Goal: Task Accomplishment & Management: Complete application form

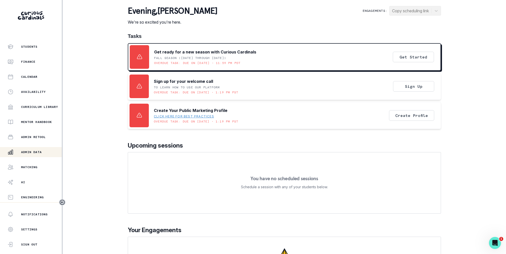
click at [34, 152] on p "Admin Data" at bounding box center [31, 152] width 21 height 4
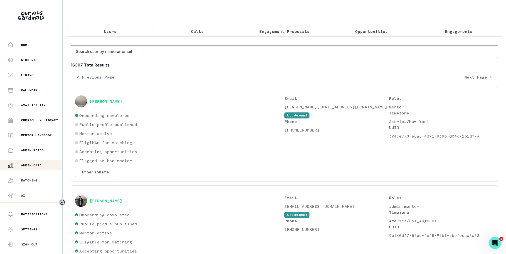
click at [200, 36] on button "Calls" at bounding box center [197, 31] width 87 height 11
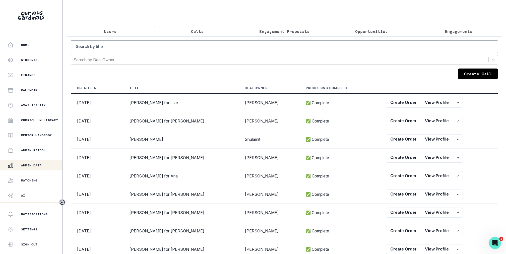
click at [463, 70] on button "Create Call" at bounding box center [478, 74] width 40 height 11
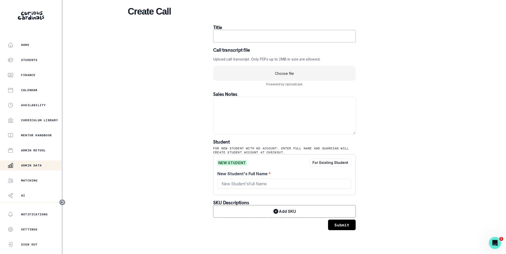
click at [229, 34] on input "text" at bounding box center [284, 36] width 143 height 13
paste input "[PERSON_NAME] - Mentor for [PERSON_NAME]"
click at [274, 36] on input "[PERSON_NAME] - Mentor for [PERSON_NAME]" at bounding box center [284, 36] width 143 height 13
click at [289, 39] on input "[PERSON_NAME] for [PERSON_NAME]" at bounding box center [284, 36] width 143 height 13
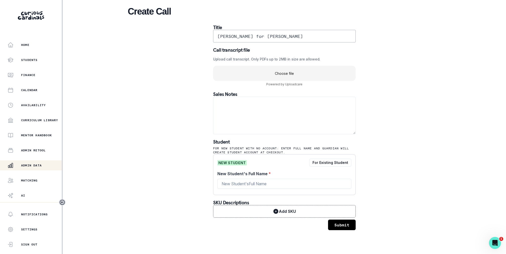
click at [289, 39] on input "[PERSON_NAME] for [PERSON_NAME]" at bounding box center [284, 36] width 143 height 13
click at [249, 35] on input "[PERSON_NAME] for [PERSON_NAME]" at bounding box center [284, 36] width 143 height 13
type input "[PERSON_NAME] for [PERSON_NAME]"
click at [247, 127] on textarea at bounding box center [284, 116] width 143 height 38
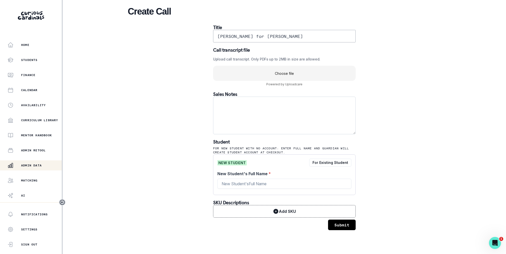
paste textarea "Please elaborate on your child’s goals or areas for growth: She is interested i…"
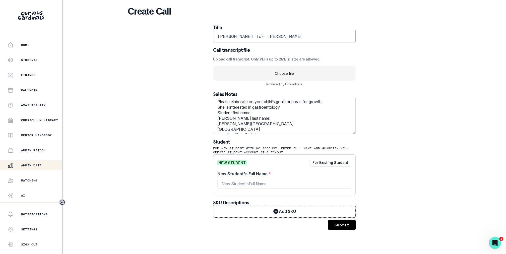
scroll to position [31, 0]
type textarea "Please elaborate on your child’s goals or areas for growth: She is interested i…"
click at [181, 129] on div "Create Call Title [PERSON_NAME] for [PERSON_NAME] Call transcript file Upload c…" at bounding box center [284, 118] width 313 height 236
click at [310, 75] on uc-drop-area "Choose file" at bounding box center [284, 73] width 143 height 15
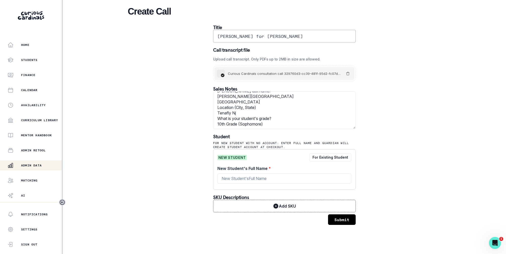
click at [284, 38] on input "[PERSON_NAME] for [PERSON_NAME]" at bounding box center [284, 36] width 143 height 13
click at [258, 179] on input "New Student's Full Name *" at bounding box center [284, 179] width 134 height 10
paste input "[PERSON_NAME]"
click at [243, 37] on input "[PERSON_NAME] for [PERSON_NAME]" at bounding box center [284, 36] width 143 height 13
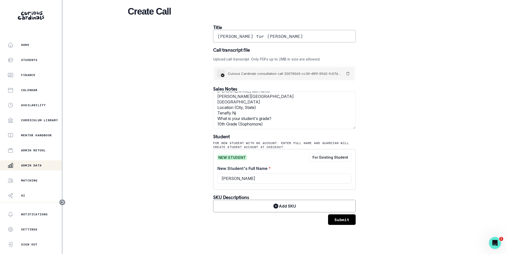
click at [243, 37] on input "[PERSON_NAME] for [PERSON_NAME]" at bounding box center [284, 36] width 143 height 13
click at [248, 179] on input "[PERSON_NAME]" at bounding box center [284, 179] width 134 height 10
paste input "[PERSON_NAME]"
type input "[PERSON_NAME]"
click at [377, 170] on div "Create Call Title [PERSON_NAME] for [PERSON_NAME] Call transcript file Upload c…" at bounding box center [284, 115] width 313 height 231
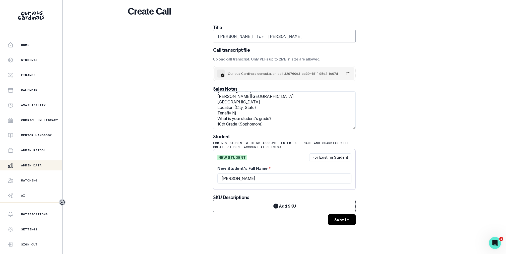
click at [346, 217] on button "Submit" at bounding box center [342, 219] width 28 height 11
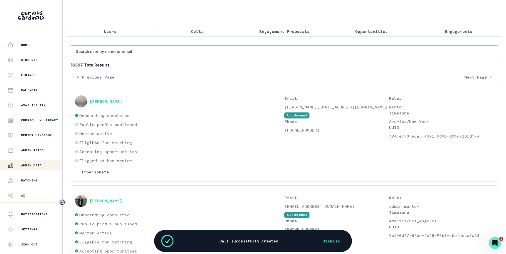
click at [208, 33] on button "Calls" at bounding box center [197, 31] width 87 height 11
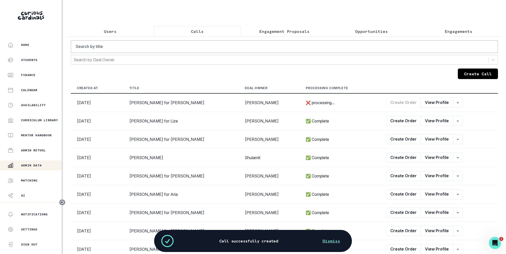
click at [467, 72] on button "Create Call" at bounding box center [478, 74] width 40 height 11
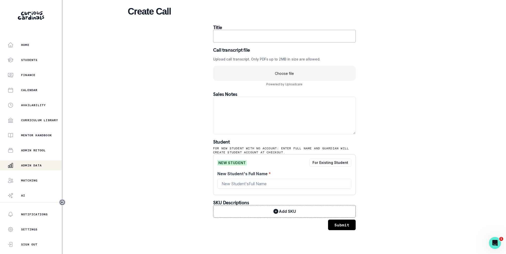
click at [268, 39] on input "text" at bounding box center [284, 36] width 143 height 13
paste input "[PERSON_NAME] [PERSON_NAME] - Mentor for [PERSON_NAME]"
click at [295, 34] on input "[PERSON_NAME] [PERSON_NAME] - Mentor for [PERSON_NAME]" at bounding box center [284, 36] width 143 height 13
type input "[PERSON_NAME] [PERSON_NAME] for [PERSON_NAME]"
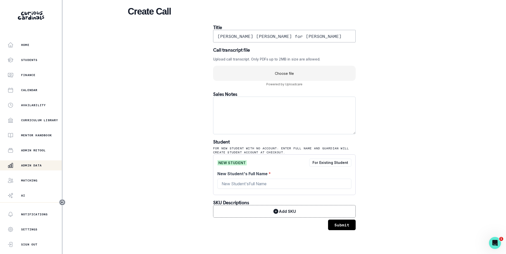
click at [279, 112] on textarea at bounding box center [284, 116] width 143 height 38
paste textarea "Please share anything that will help prepare for our meeting: My son [PERSON_NA…"
type textarea "Please share anything that will help prepare for our meeting: My son [PERSON_NA…"
click at [167, 124] on div "Create Call Title [PERSON_NAME] [PERSON_NAME] for [PERSON_NAME] Call transcript…" at bounding box center [284, 118] width 313 height 236
click at [299, 76] on uc-drop-area "Choose file" at bounding box center [284, 73] width 143 height 15
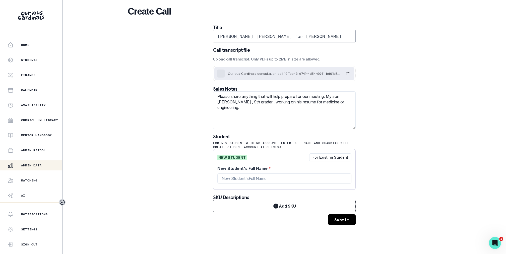
click at [306, 37] on input "[PERSON_NAME] [PERSON_NAME] for [PERSON_NAME]" at bounding box center [284, 36] width 143 height 13
click at [240, 184] on div "New Student's Full Name *" at bounding box center [284, 175] width 134 height 20
click at [241, 184] on div "New Student's Full Name *" at bounding box center [284, 175] width 134 height 20
click at [246, 182] on input "New Student's Full Name *" at bounding box center [284, 179] width 134 height 10
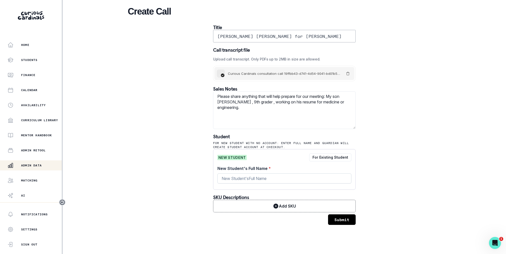
paste input "[PERSON_NAME]"
drag, startPoint x: 232, startPoint y: 36, endPoint x: 284, endPoint y: 36, distance: 52.2
click at [284, 36] on input "[PERSON_NAME] [PERSON_NAME] for [PERSON_NAME]" at bounding box center [284, 36] width 143 height 13
click at [240, 178] on input "[PERSON_NAME]" at bounding box center [284, 179] width 134 height 10
paste input "[PERSON_NAME] [PERSON_NAME]"
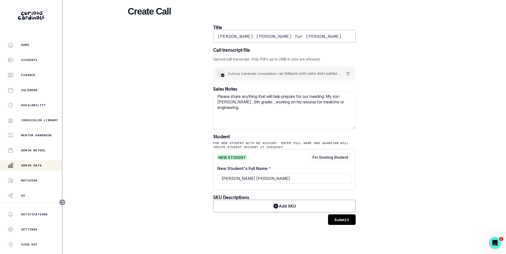
type input "[PERSON_NAME] [PERSON_NAME]"
click at [181, 180] on div "Create Call Title [PERSON_NAME] [PERSON_NAME] for [PERSON_NAME] Call transcript…" at bounding box center [284, 115] width 313 height 231
click at [347, 219] on button "Submit" at bounding box center [342, 219] width 28 height 11
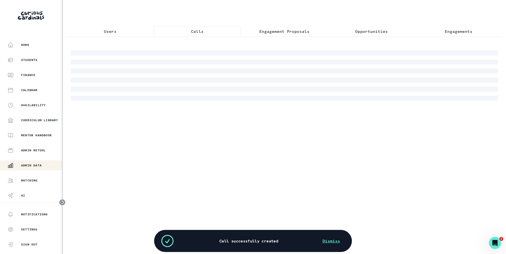
click at [202, 26] on button "Calls" at bounding box center [197, 31] width 87 height 11
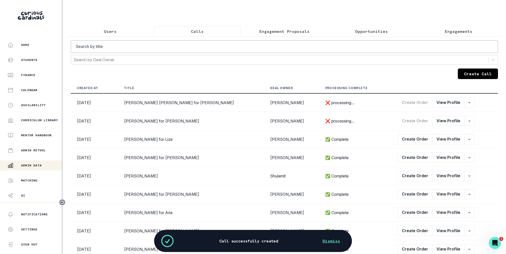
click at [470, 73] on button "Create Call" at bounding box center [478, 74] width 40 height 11
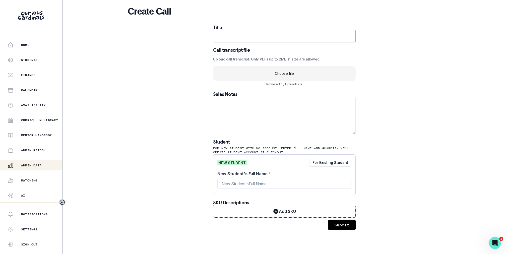
click at [257, 40] on input "text" at bounding box center [284, 36] width 143 height 13
paste input "[PERSON_NAME] - Mentor for [PERSON_NAME]"
click at [284, 37] on input "[PERSON_NAME] - Mentor for [PERSON_NAME]" at bounding box center [284, 36] width 143 height 13
click at [287, 37] on input "[PERSON_NAME] for [PERSON_NAME]" at bounding box center [284, 36] width 143 height 13
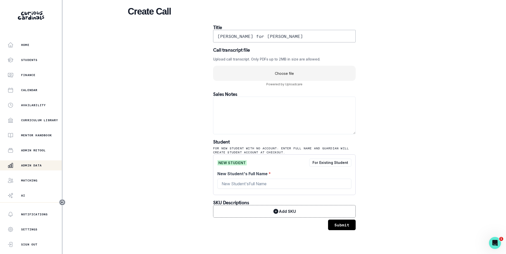
click at [287, 37] on input "[PERSON_NAME] for [PERSON_NAME]" at bounding box center [284, 36] width 143 height 13
type input "[PERSON_NAME] for [PERSON_NAME]"
click at [251, 184] on input "New Student's Full Name *" at bounding box center [284, 184] width 134 height 10
paste input "[PERSON_NAME]"
type input "[PERSON_NAME]"
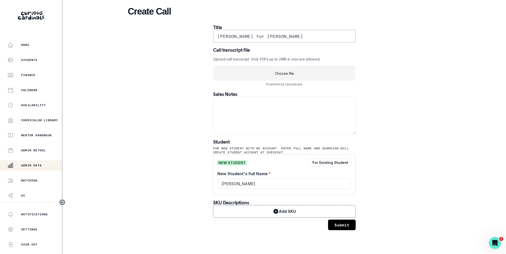
click at [253, 34] on input "[PERSON_NAME] for [PERSON_NAME]" at bounding box center [284, 36] width 143 height 13
click at [242, 105] on textarea at bounding box center [284, 116] width 143 height 38
paste textarea "Please elaborate on your child’s goals or areas for growth: Community involveme…"
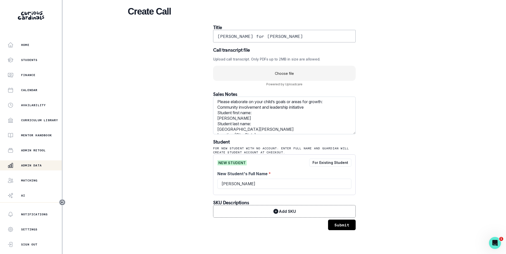
scroll to position [31, 0]
type textarea "Please elaborate on your child’s goals or areas for growth: Community involveme…"
click at [179, 116] on div "Create Call Title [PERSON_NAME] for [PERSON_NAME] Call transcript file Upload c…" at bounding box center [284, 118] width 313 height 236
click at [316, 72] on uc-drop-area "Choose file" at bounding box center [284, 73] width 143 height 15
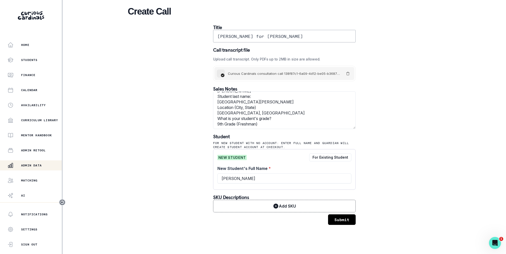
click at [259, 36] on input "[PERSON_NAME] for [PERSON_NAME]" at bounding box center [284, 36] width 143 height 13
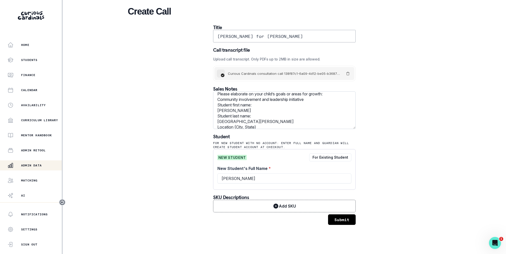
scroll to position [0, 0]
click at [224, 123] on textarea "Please elaborate on your child’s goals or areas for growth: Community involveme…" at bounding box center [284, 110] width 143 height 38
click at [244, 178] on input "[PERSON_NAME]" at bounding box center [284, 179] width 134 height 10
paste input "[DEMOGRAPHIC_DATA]"
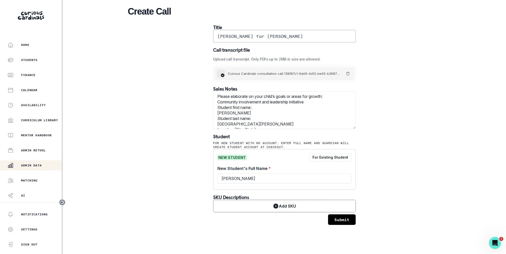
type input "[PERSON_NAME]"
click at [181, 182] on div "Create Call Title [PERSON_NAME] for [PERSON_NAME] Call transcript file Upload c…" at bounding box center [284, 115] width 313 height 231
click at [343, 230] on div "Create Call Title [PERSON_NAME] for [PERSON_NAME] Call transcript file Upload c…" at bounding box center [284, 115] width 313 height 231
click at [346, 223] on button "Submit" at bounding box center [342, 219] width 28 height 11
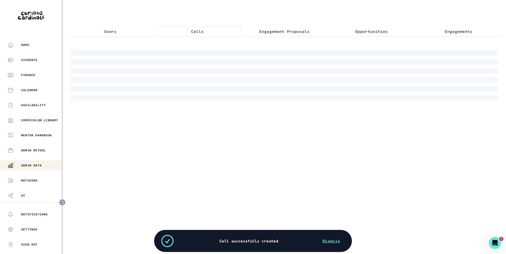
click at [190, 34] on button "Calls" at bounding box center [197, 31] width 87 height 11
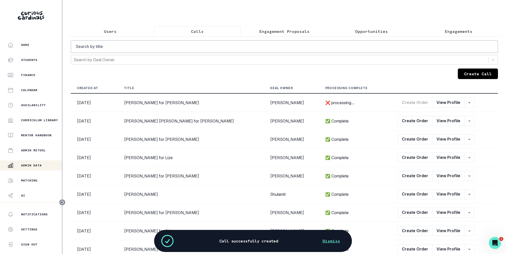
click at [472, 75] on button "Create Call" at bounding box center [478, 74] width 40 height 11
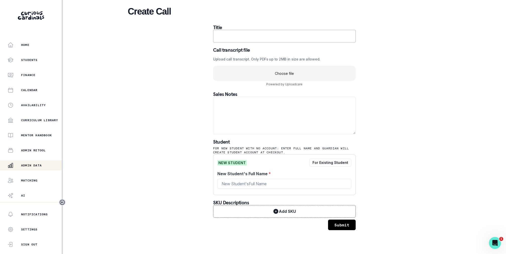
click at [264, 34] on input "text" at bounding box center [284, 36] width 143 height 13
paste input "[PERSON_NAME] for JP"
click at [280, 37] on input "[PERSON_NAME] for JP" at bounding box center [284, 36] width 143 height 13
type input "[PERSON_NAME] for JP"
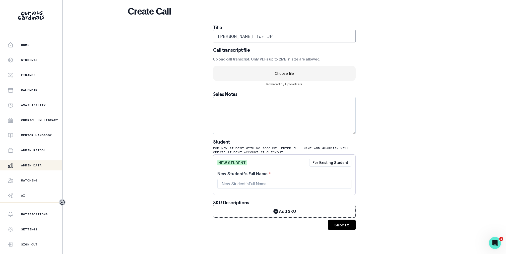
click at [273, 131] on textarea at bounding box center [284, 116] width 143 height 38
paste textarea "Science, Engineering & Technology: Sports Analytics Politics, Ethics & Social J…"
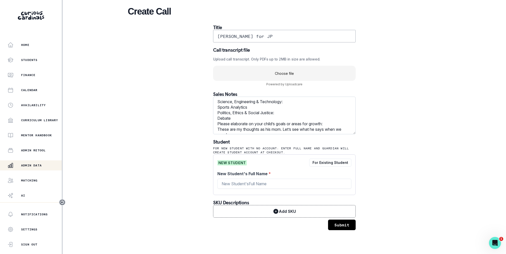
scroll to position [75, 0]
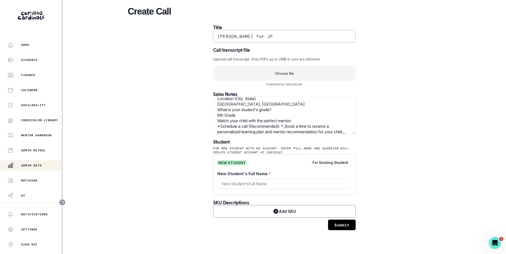
type textarea "Science, Engineering & Technology: Sports Analytics Politics, Ethics & Social J…"
click at [164, 138] on div "Create Call Title [PERSON_NAME] for JP Call transcript file Upload call transcr…" at bounding box center [284, 118] width 313 height 236
click at [285, 72] on uc-drop-area "Choose file" at bounding box center [284, 73] width 143 height 15
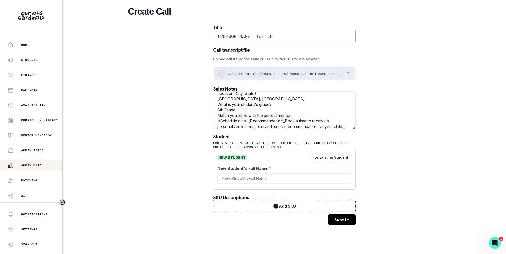
click at [279, 36] on input "[PERSON_NAME] for JP" at bounding box center [284, 36] width 143 height 13
click at [257, 180] on input "New Student's Full Name *" at bounding box center [284, 179] width 134 height 10
paste input "JP"
click at [252, 39] on input "[PERSON_NAME] for JP" at bounding box center [284, 36] width 143 height 13
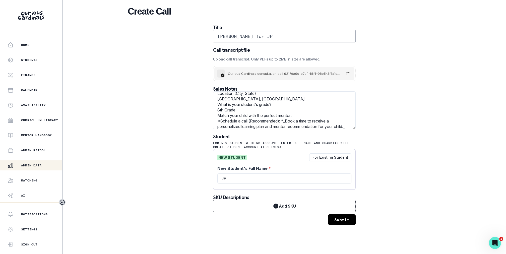
click at [252, 39] on input "[PERSON_NAME] for JP" at bounding box center [284, 36] width 143 height 13
click at [238, 178] on input "JP" at bounding box center [284, 179] width 134 height 10
paste input "[PERSON_NAME]"
type input "[PERSON_NAME]"
click at [177, 167] on div "Create Call Title [PERSON_NAME] for JP Call transcript file Upload call transcr…" at bounding box center [284, 115] width 313 height 231
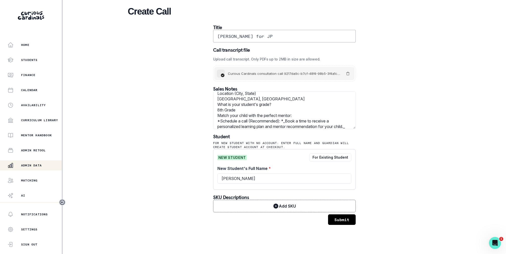
click at [345, 219] on button "Submit" at bounding box center [342, 219] width 28 height 11
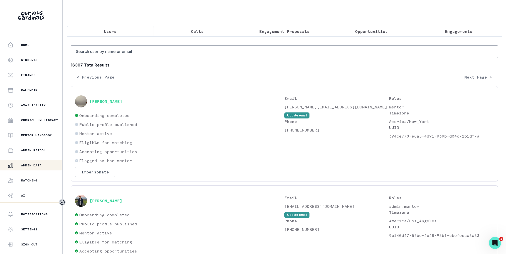
click at [213, 30] on button "Calls" at bounding box center [197, 31] width 87 height 11
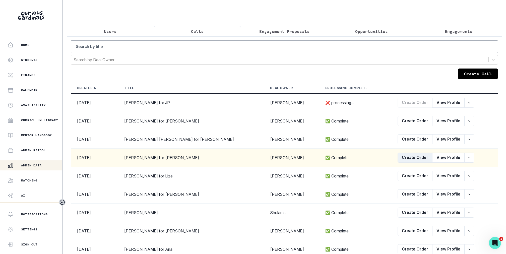
click at [398, 159] on button "Create Order" at bounding box center [415, 158] width 35 height 10
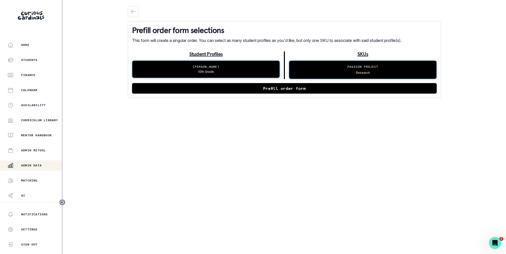
click at [263, 88] on button "Prefill order form" at bounding box center [284, 88] width 305 height 11
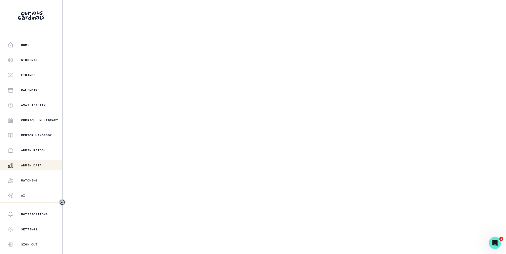
select select "2e0e0867-17d0-41a8-92b9-7b446b3bc83e"
select select "519877f8-d88f-48d5-b35a-d9ce14346d72"
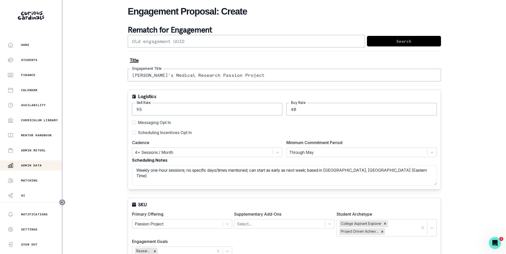
click at [177, 132] on span "Scheduling Incentives Opt In" at bounding box center [165, 133] width 54 height 6
click at [132, 133] on input "Scheduling Incentives Opt In" at bounding box center [132, 133] width 0 height 0
checkbox input "true"
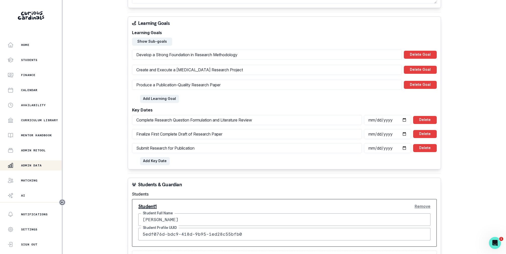
scroll to position [457, 0]
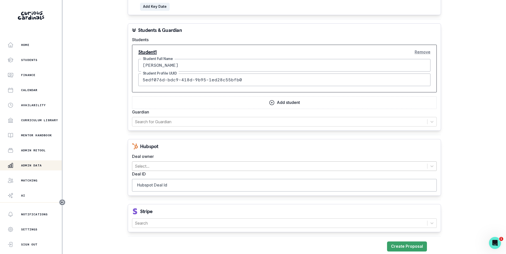
click at [257, 162] on div "Select..." at bounding box center [279, 166] width 295 height 9
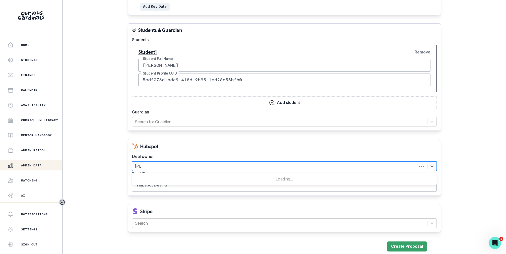
type input "[PERSON_NAME]"
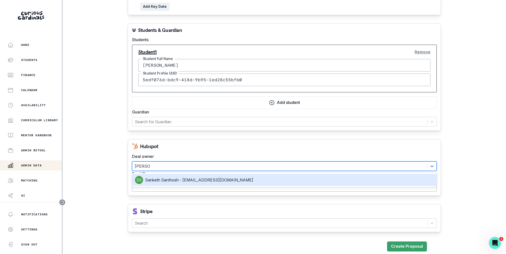
click at [233, 176] on div "Sanketh Santhosh - [EMAIL_ADDRESS][DOMAIN_NAME]" at bounding box center [284, 180] width 299 height 8
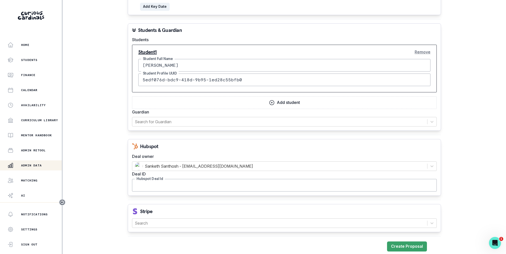
click at [242, 184] on input "Hubspot Deal Id" at bounding box center [284, 185] width 305 height 13
paste input "45289236052"
type input "45289236052"
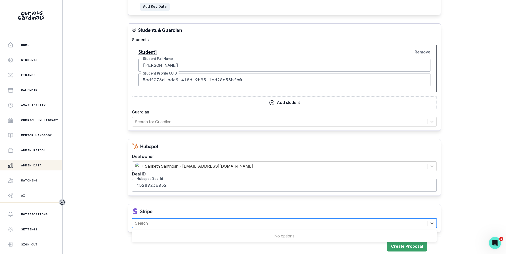
click at [225, 220] on div at bounding box center [280, 223] width 290 height 7
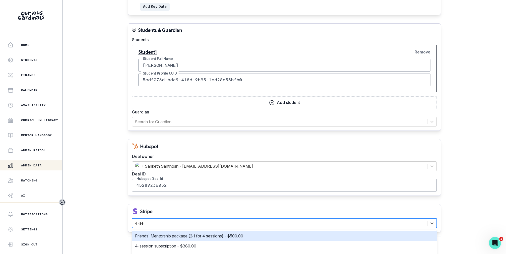
type input "4-ses"
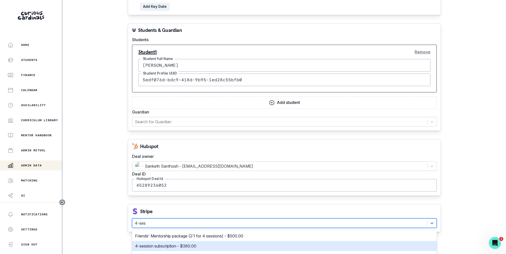
click at [230, 243] on div "4-session subscription - $380.00" at bounding box center [284, 246] width 299 height 6
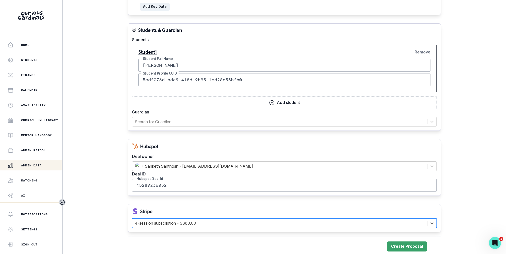
click at [240, 242] on div "Create Proposal" at bounding box center [284, 247] width 313 height 10
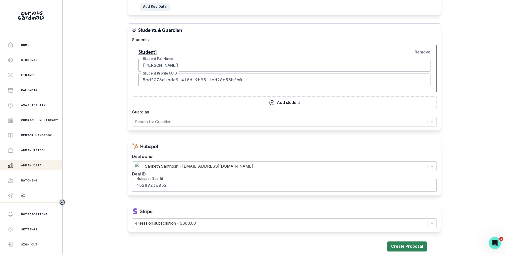
click at [395, 242] on button "Create Proposal" at bounding box center [407, 247] width 40 height 10
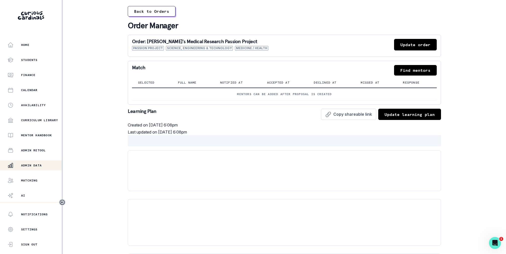
click at [37, 164] on p "Admin Data" at bounding box center [31, 165] width 21 height 4
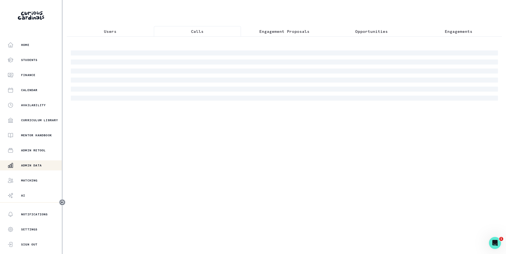
click at [194, 27] on button "Calls" at bounding box center [197, 31] width 87 height 11
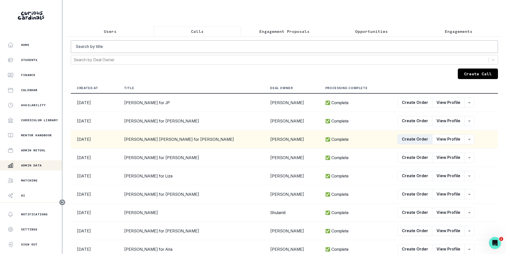
click at [405, 140] on button "Create Order" at bounding box center [415, 139] width 35 height 10
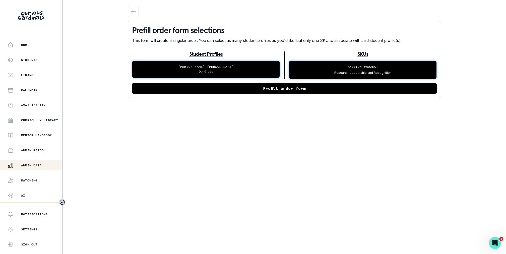
click at [270, 88] on button "Prefill order form" at bounding box center [284, 88] width 305 height 11
select select "2e0e0867-17d0-41a8-92b9-7b446b3bc83e"
select select "519877f8-d88f-48d5-b35a-d9ce14346d72"
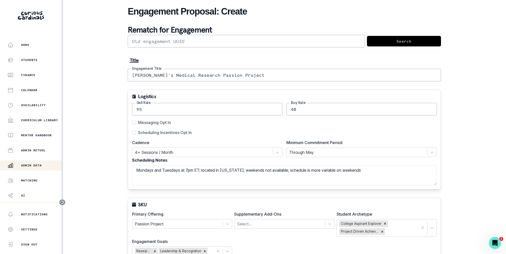
click at [166, 130] on span "Scheduling Incentives Opt In" at bounding box center [165, 133] width 54 height 6
click at [132, 133] on input "Scheduling Incentives Opt In" at bounding box center [132, 133] width 0 height 0
checkbox input "true"
click at [308, 151] on div at bounding box center [357, 152] width 136 height 7
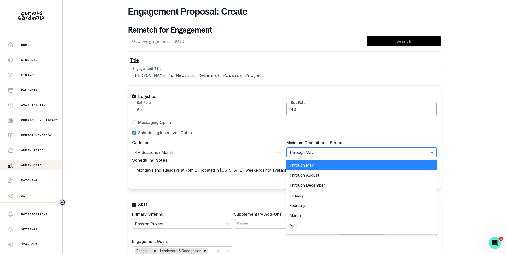
click at [336, 120] on div "Messaging Opt In" at bounding box center [284, 123] width 305 height 6
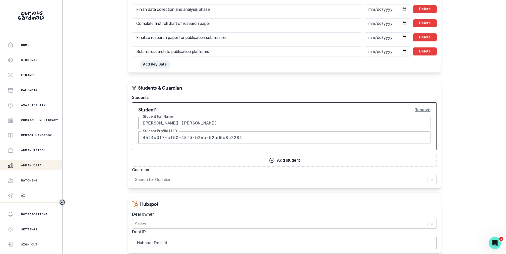
scroll to position [500, 0]
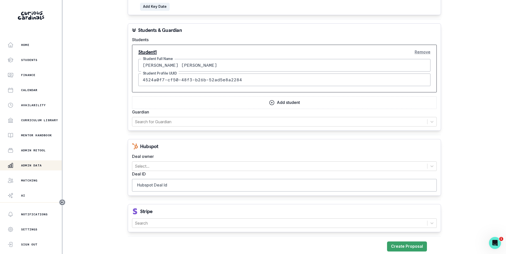
click at [234, 158] on div "Deal owner Select..." at bounding box center [284, 162] width 305 height 18
click at [232, 163] on div at bounding box center [280, 166] width 290 height 7
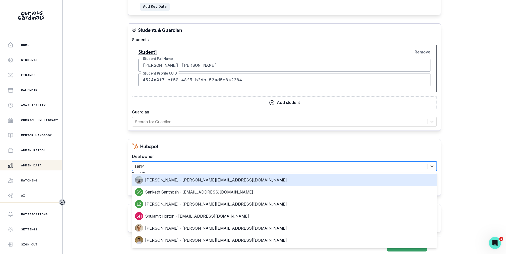
type input "sankth"
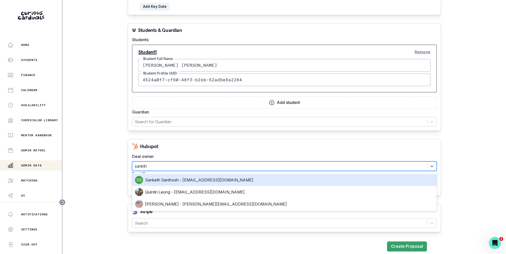
click at [213, 177] on div "Sanketh Santhosh - [EMAIL_ADDRESS][DOMAIN_NAME]" at bounding box center [284, 180] width 299 height 8
